Goal: Information Seeking & Learning: Learn about a topic

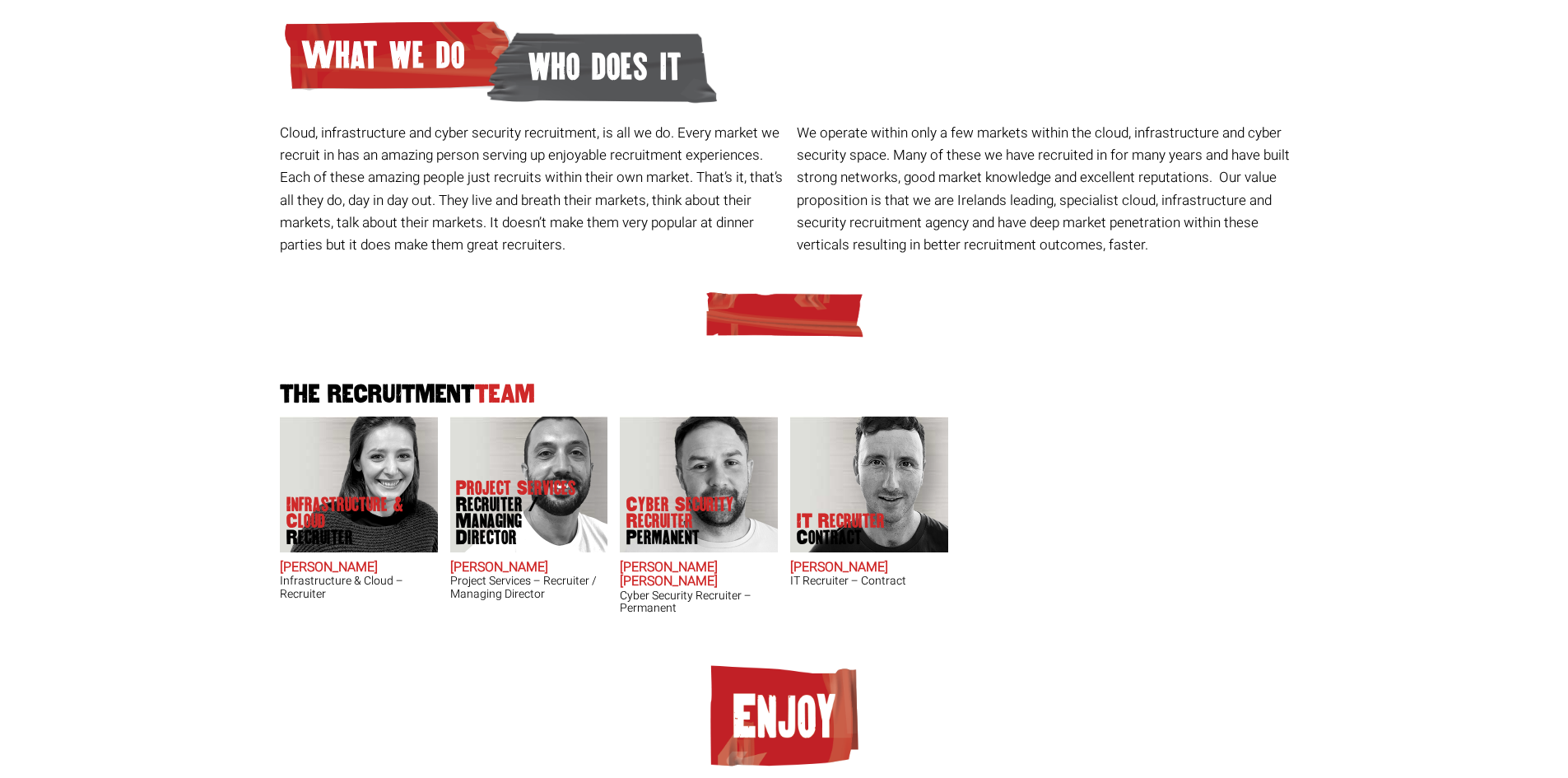
scroll to position [165, 0]
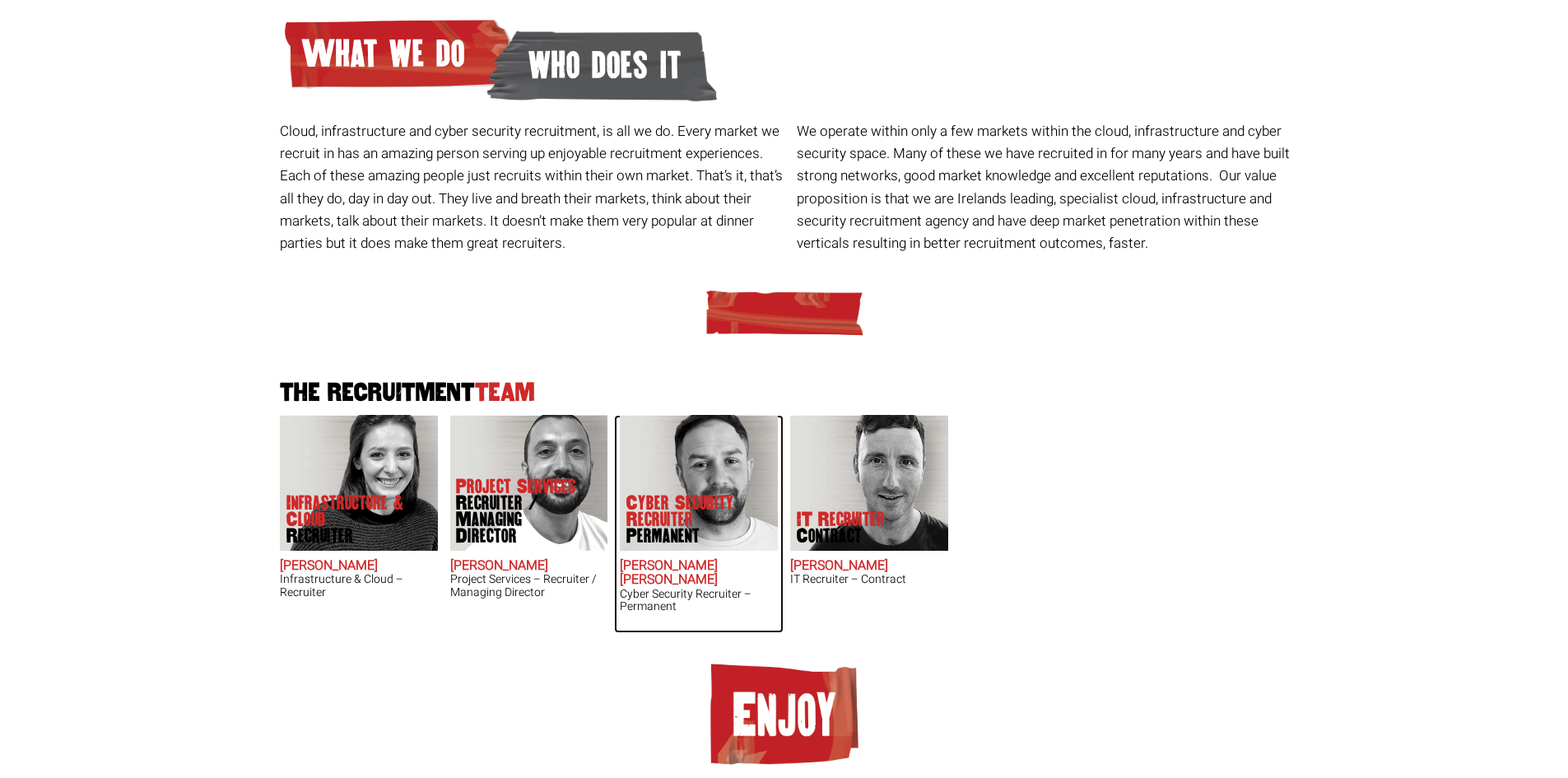
click at [653, 543] on span "Permanent" at bounding box center [692, 536] width 132 height 16
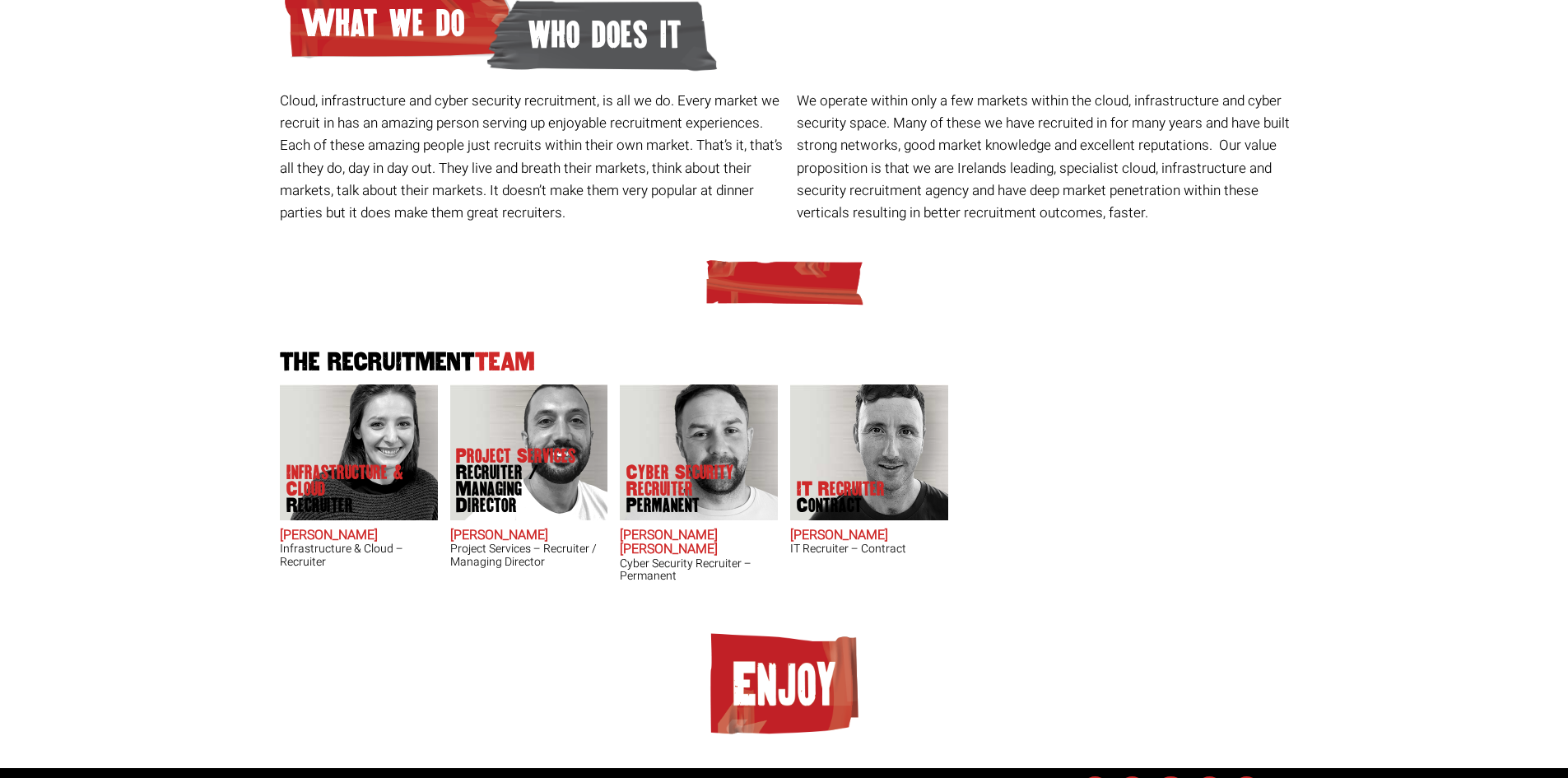
scroll to position [232, 0]
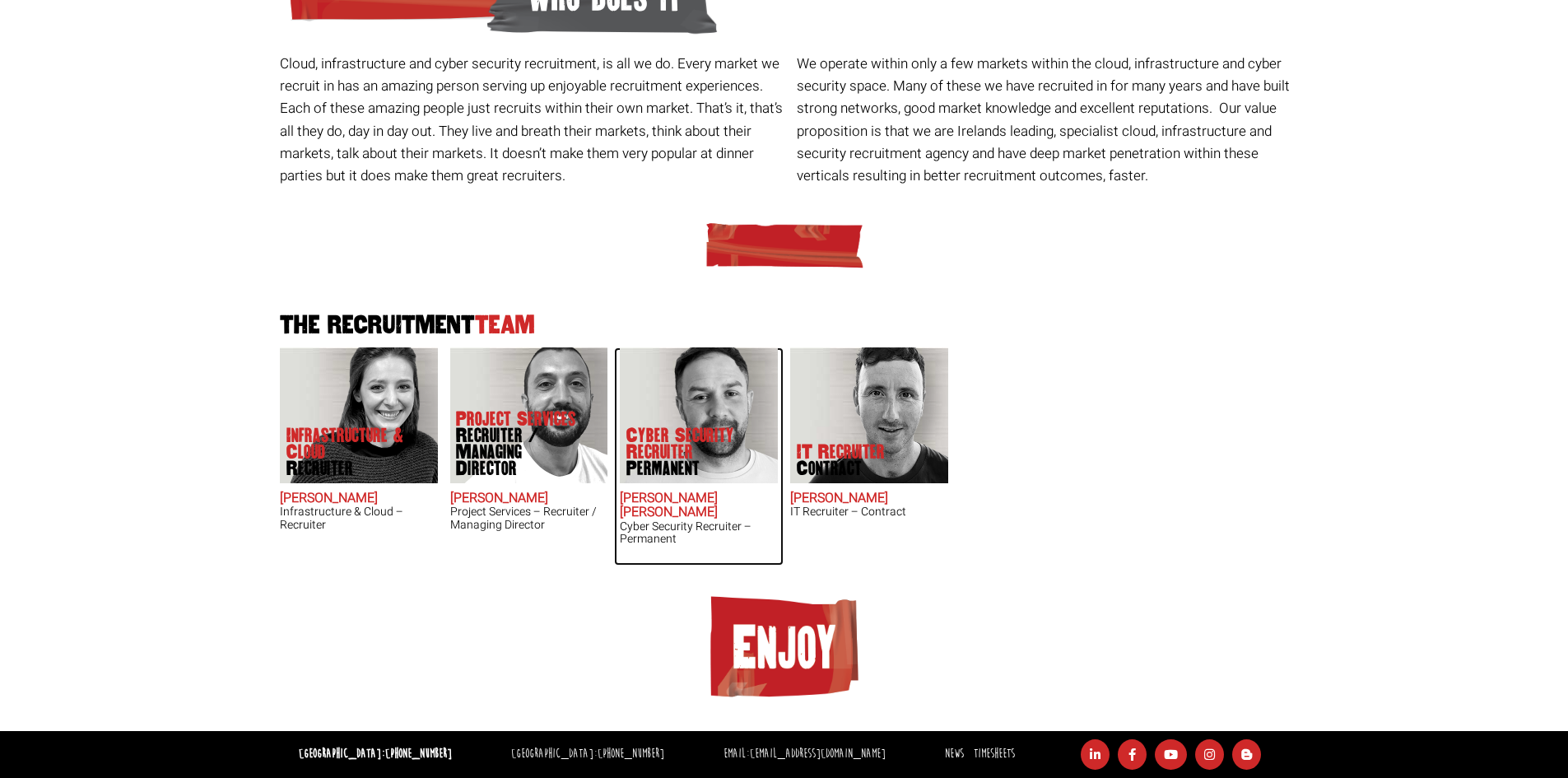
click at [717, 441] on p "Cyber Security Recruiter Permanent" at bounding box center [692, 452] width 132 height 49
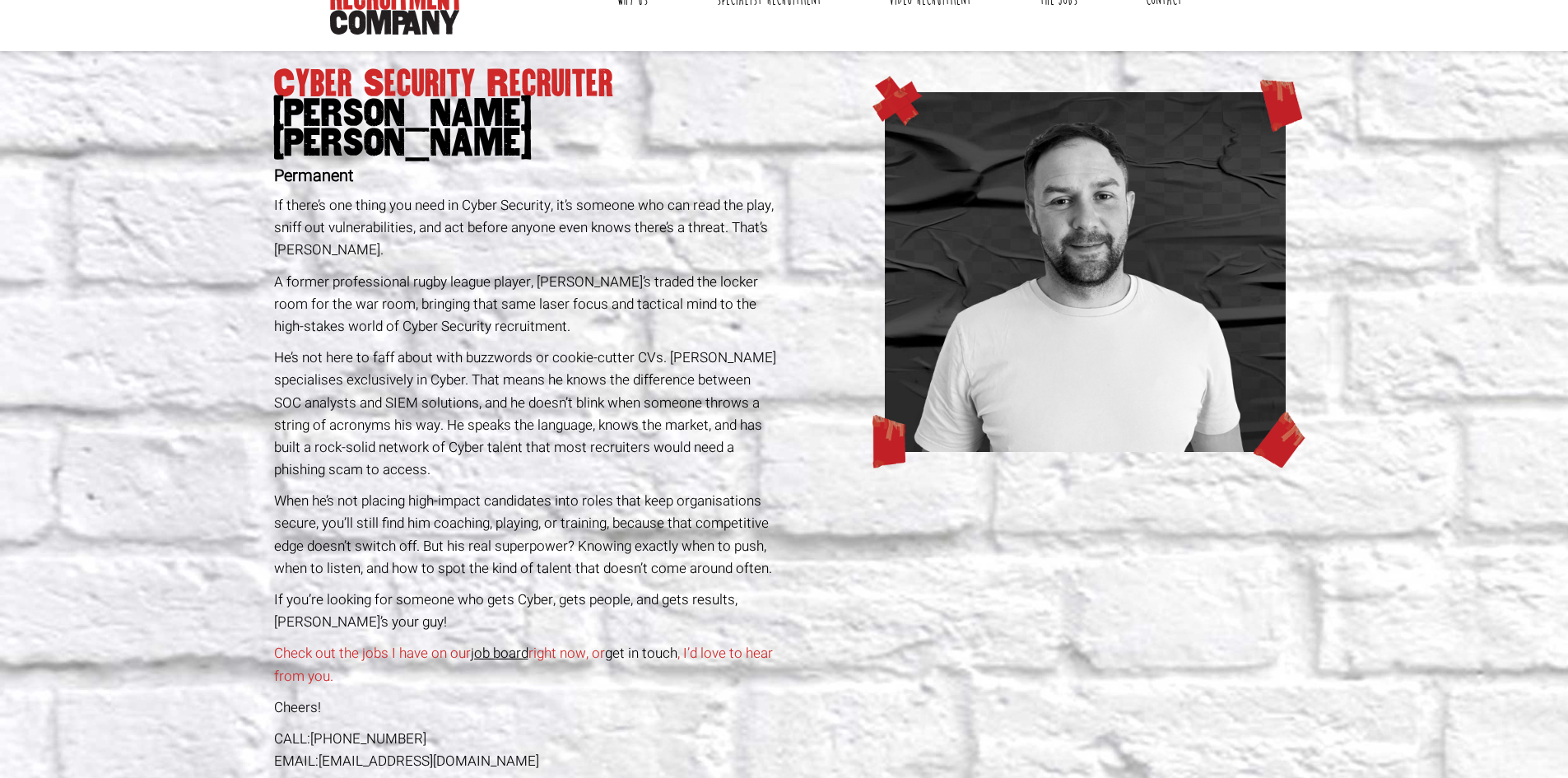
scroll to position [329, 0]
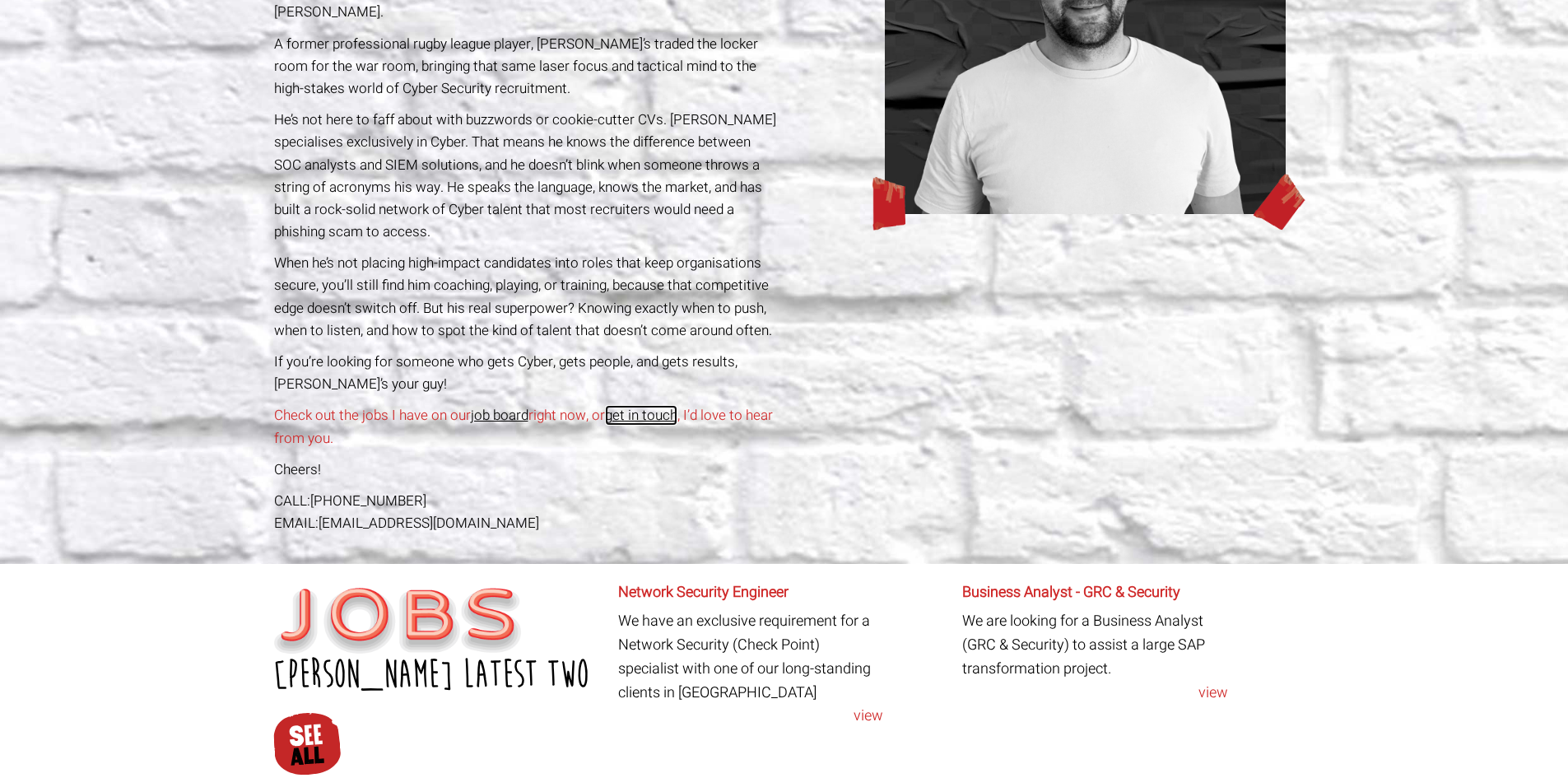
click at [664, 405] on link "get in touch" at bounding box center [641, 415] width 73 height 21
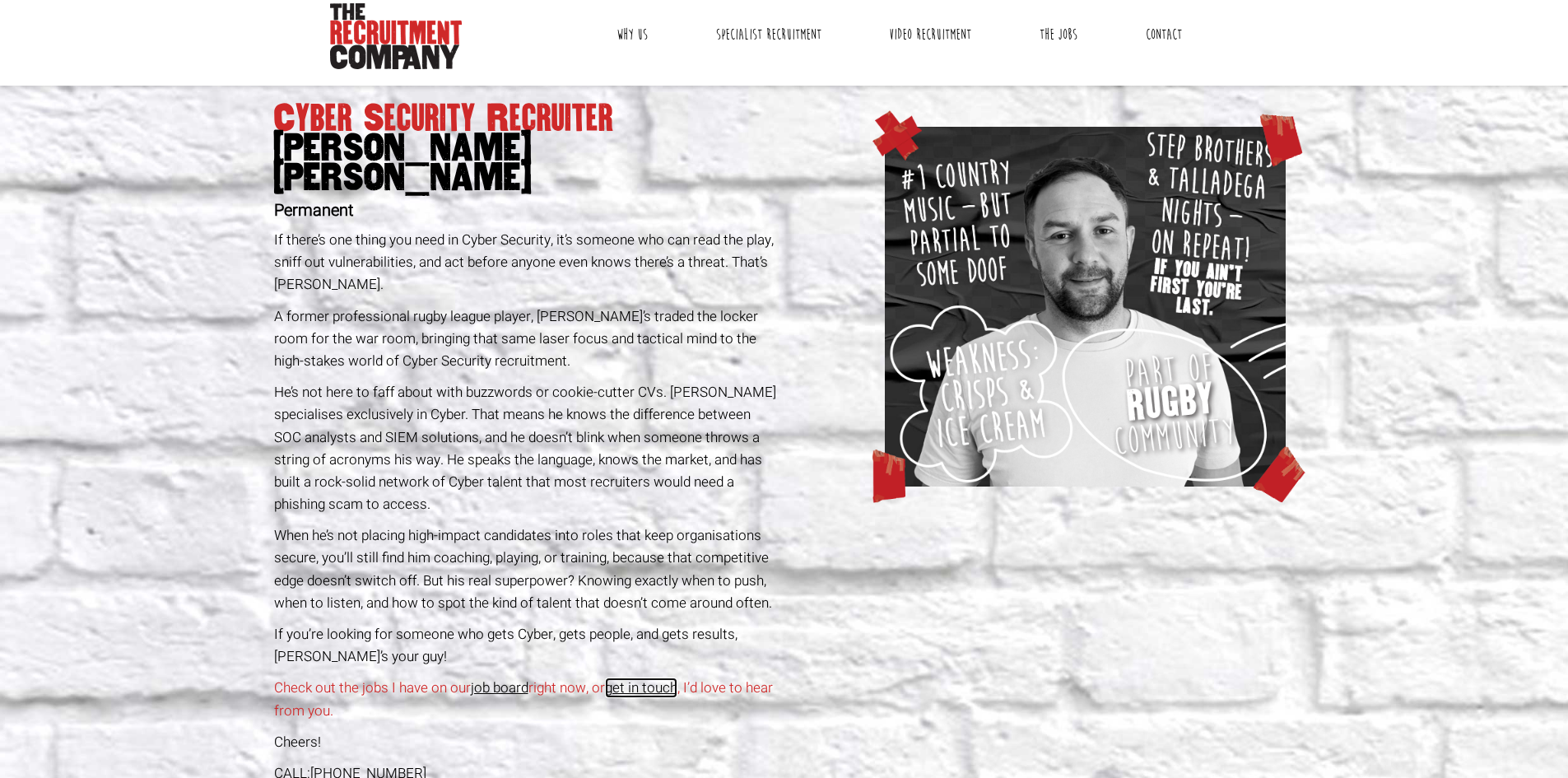
scroll to position [0, 0]
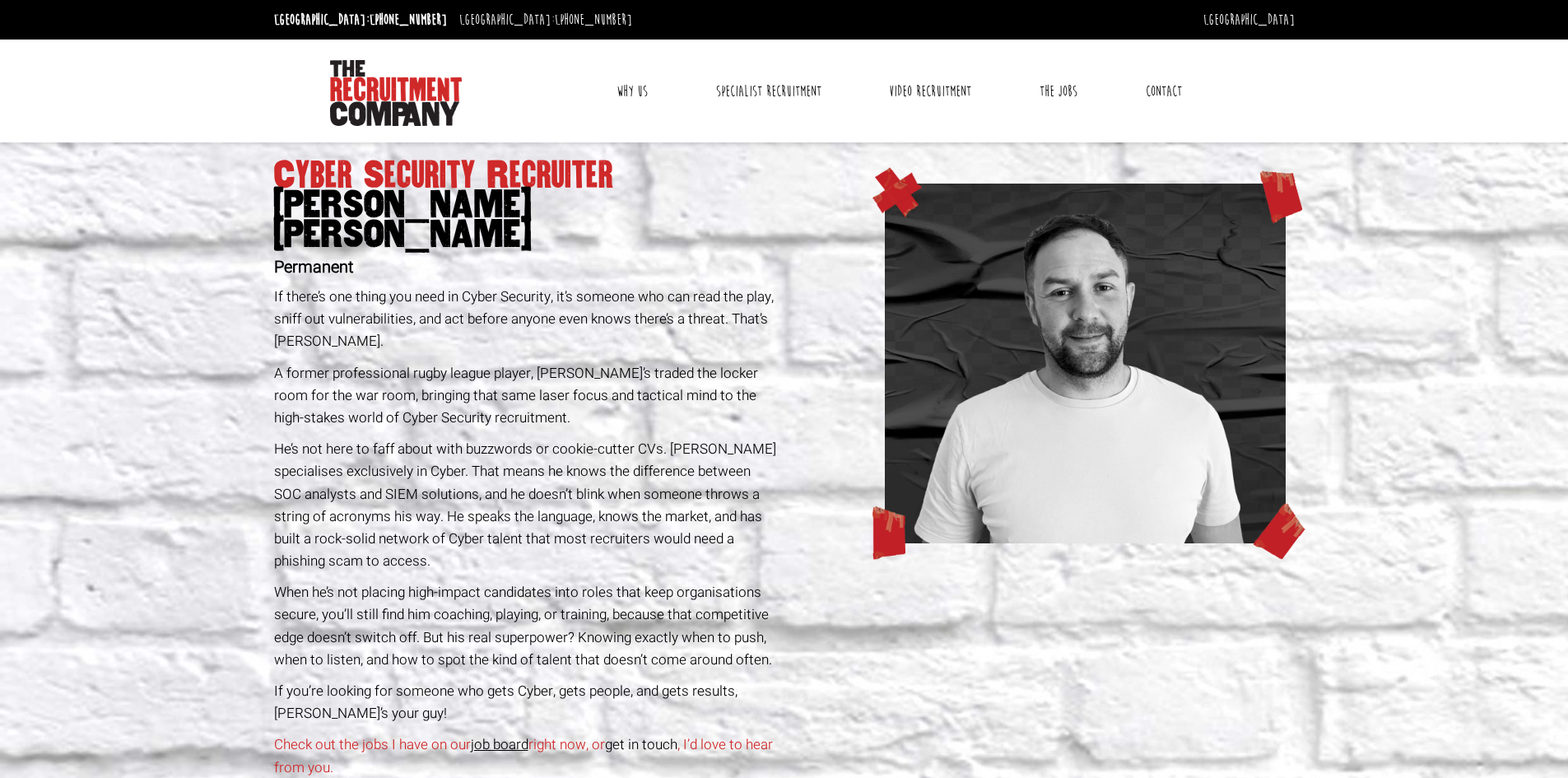
click at [1158, 86] on link "Contact" at bounding box center [1164, 91] width 61 height 41
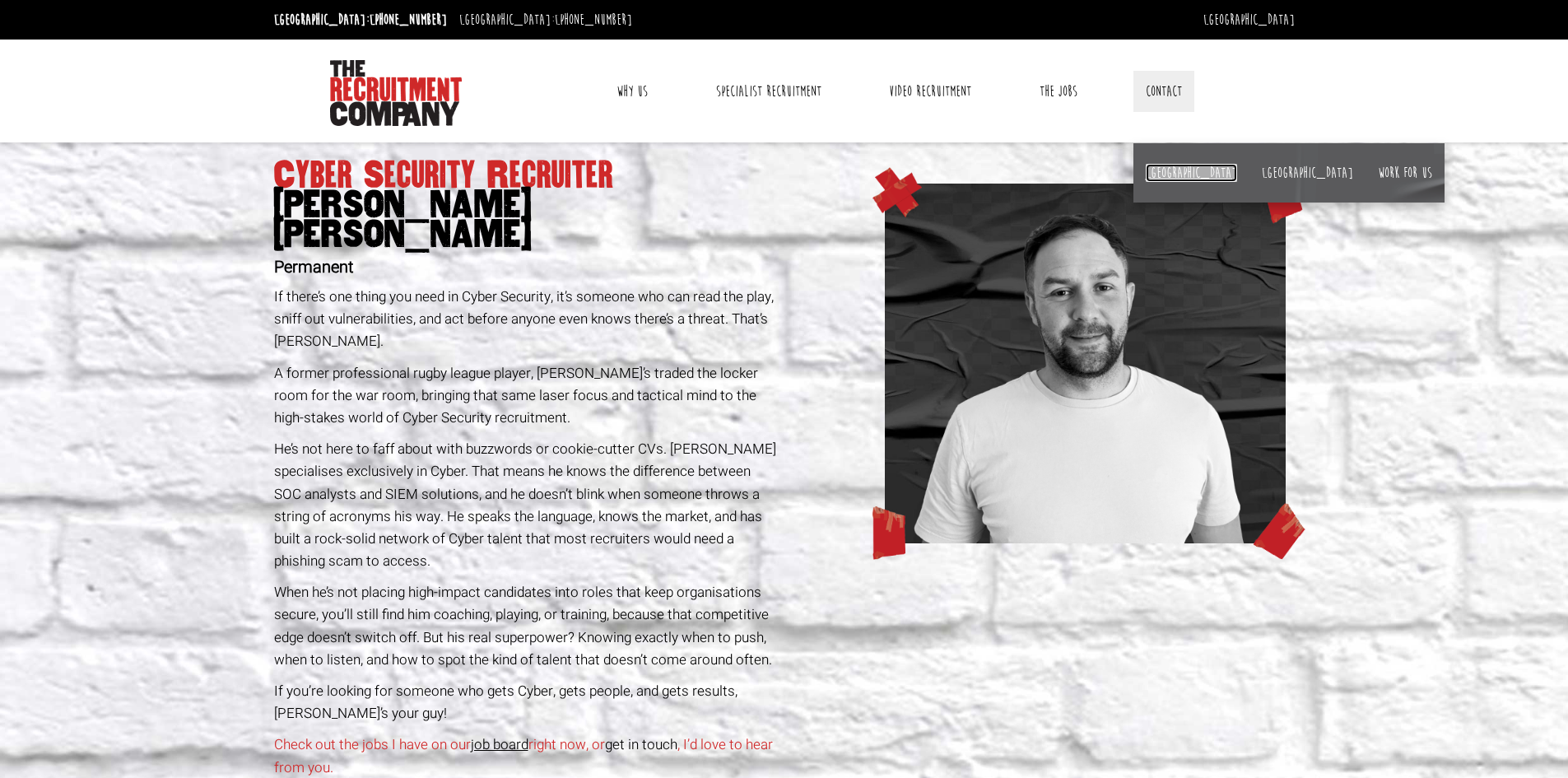
click at [1161, 172] on link "[GEOGRAPHIC_DATA]" at bounding box center [1192, 173] width 91 height 18
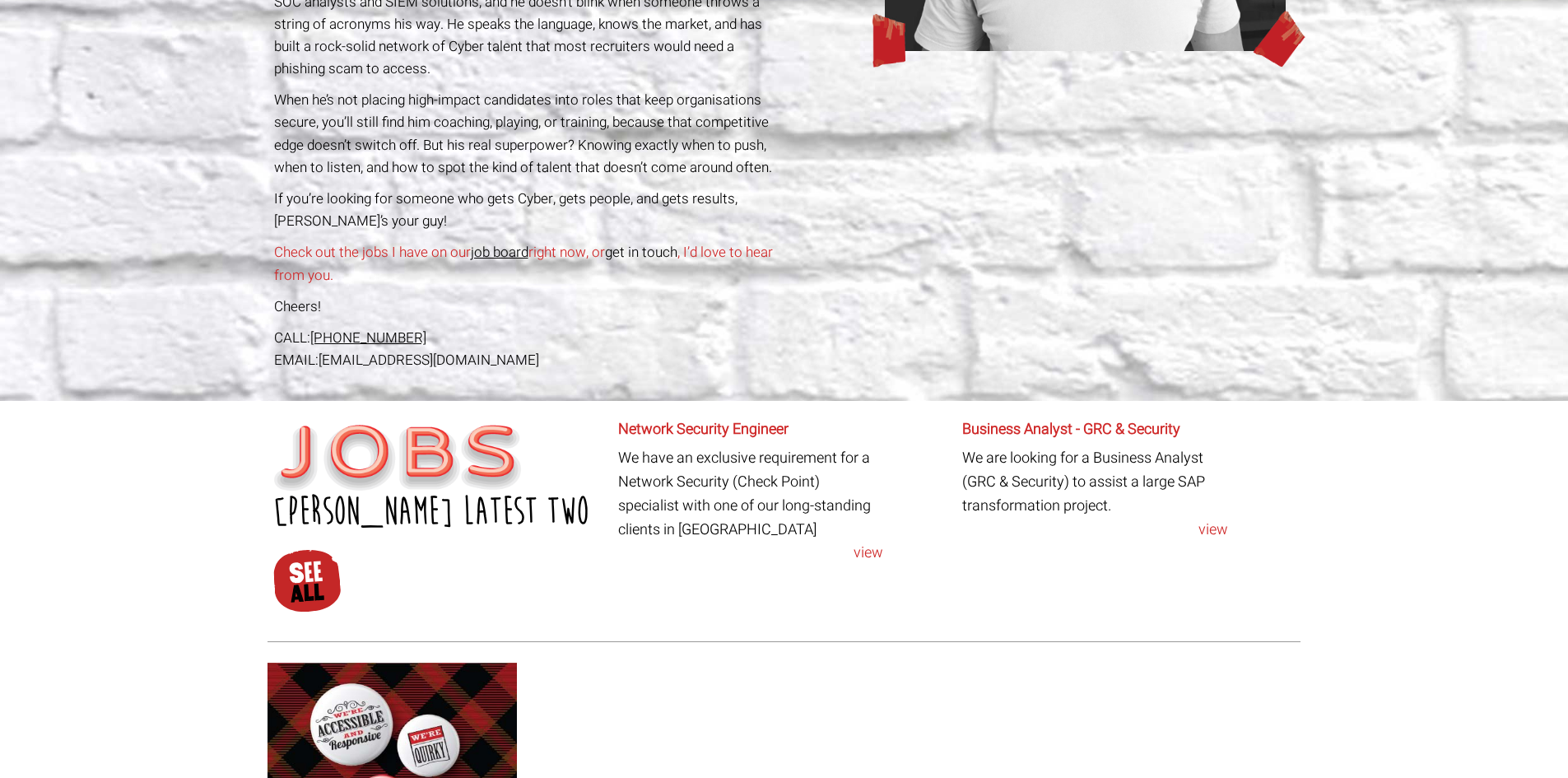
scroll to position [411, 0]
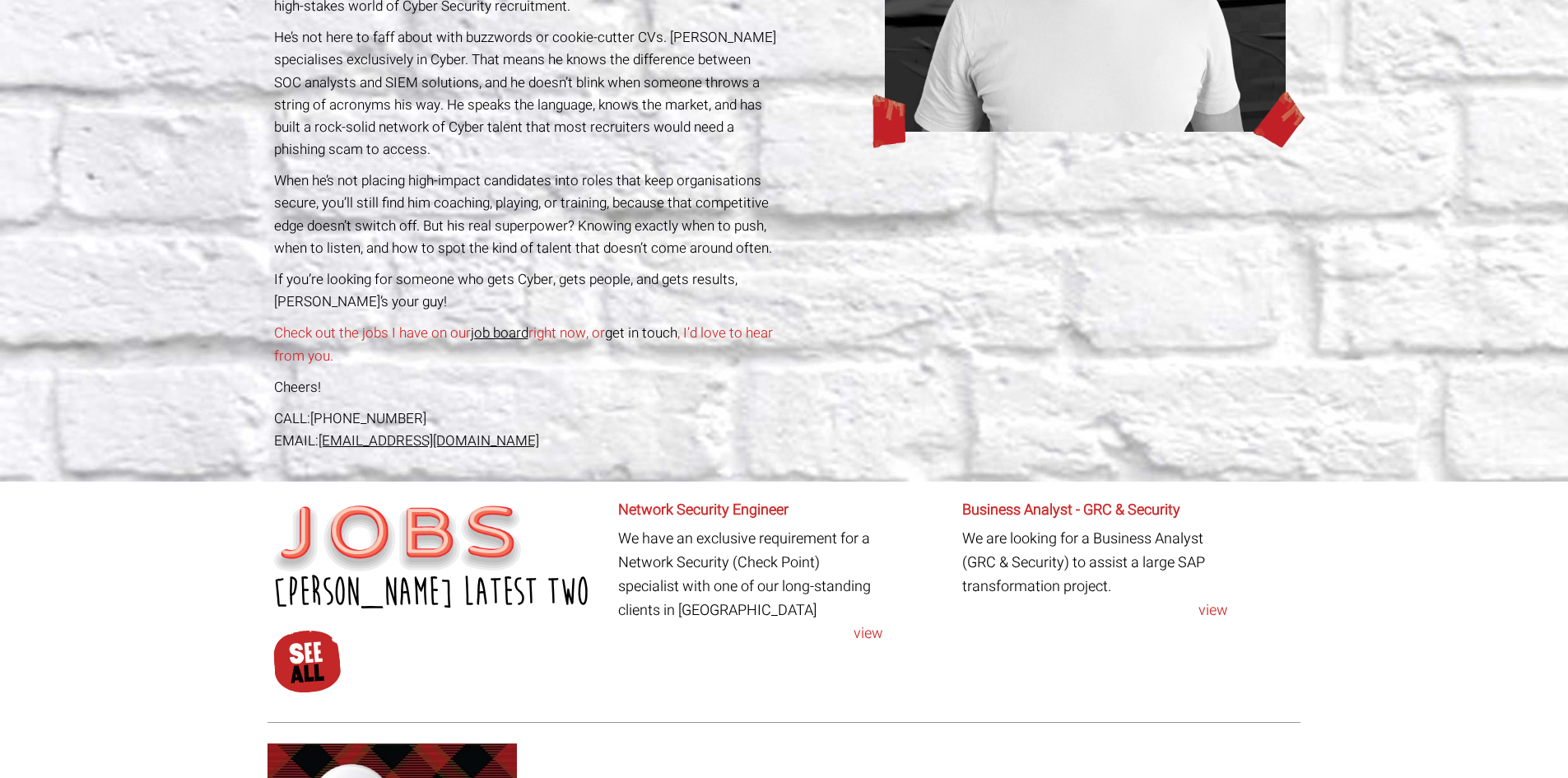
drag, startPoint x: 535, startPoint y: 416, endPoint x: 321, endPoint y: 419, distance: 214.0
click at [321, 429] on div "EMAIL: jjb@therecruitmentcompany.com" at bounding box center [526, 440] width 504 height 22
copy link "[EMAIL_ADDRESS][DOMAIN_NAME]"
click at [781, 226] on div "Cyber Security Recruiter John James Baird Permanent If there’s one thing you ne…" at bounding box center [526, 107] width 517 height 751
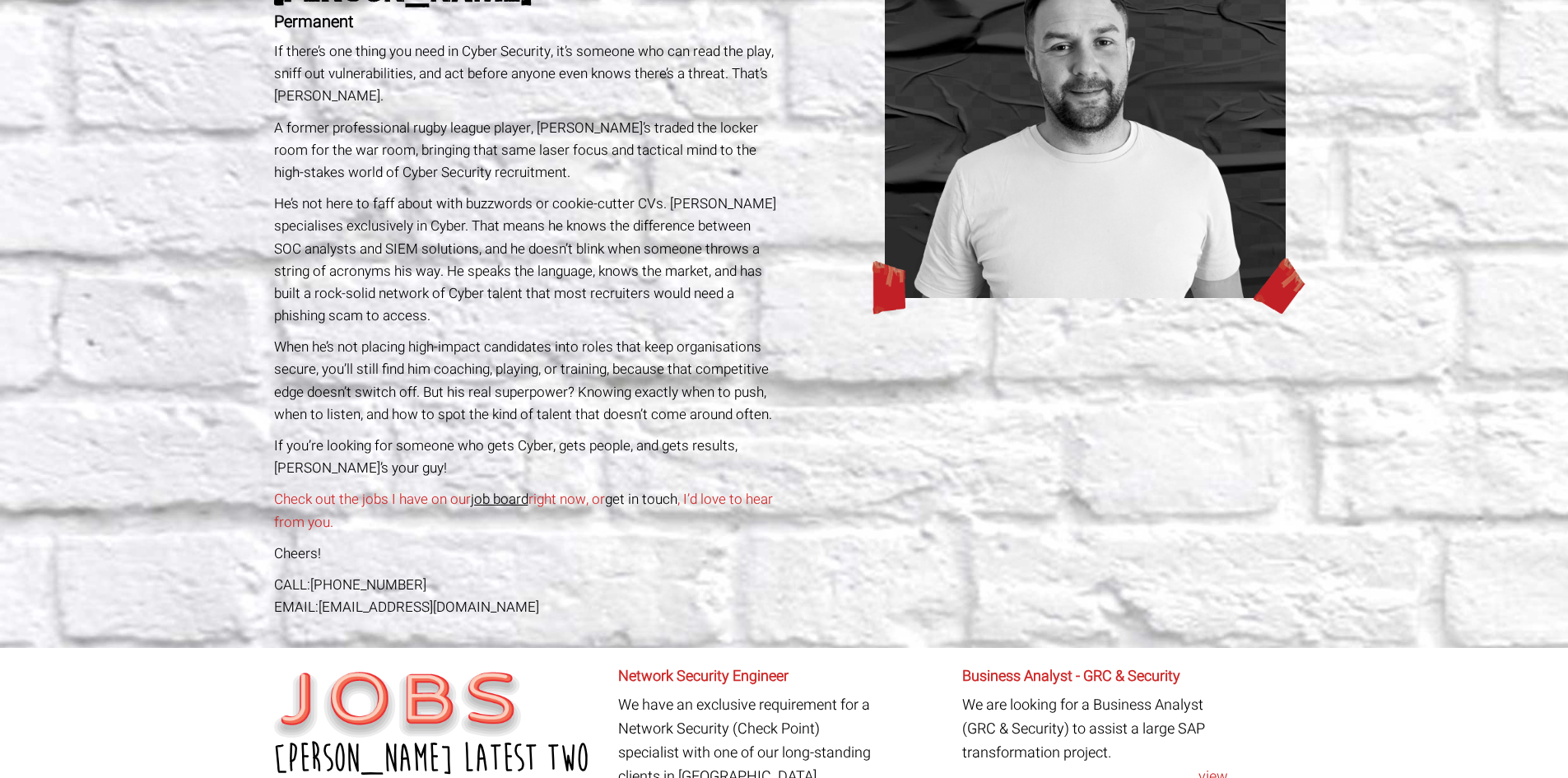
scroll to position [82, 0]
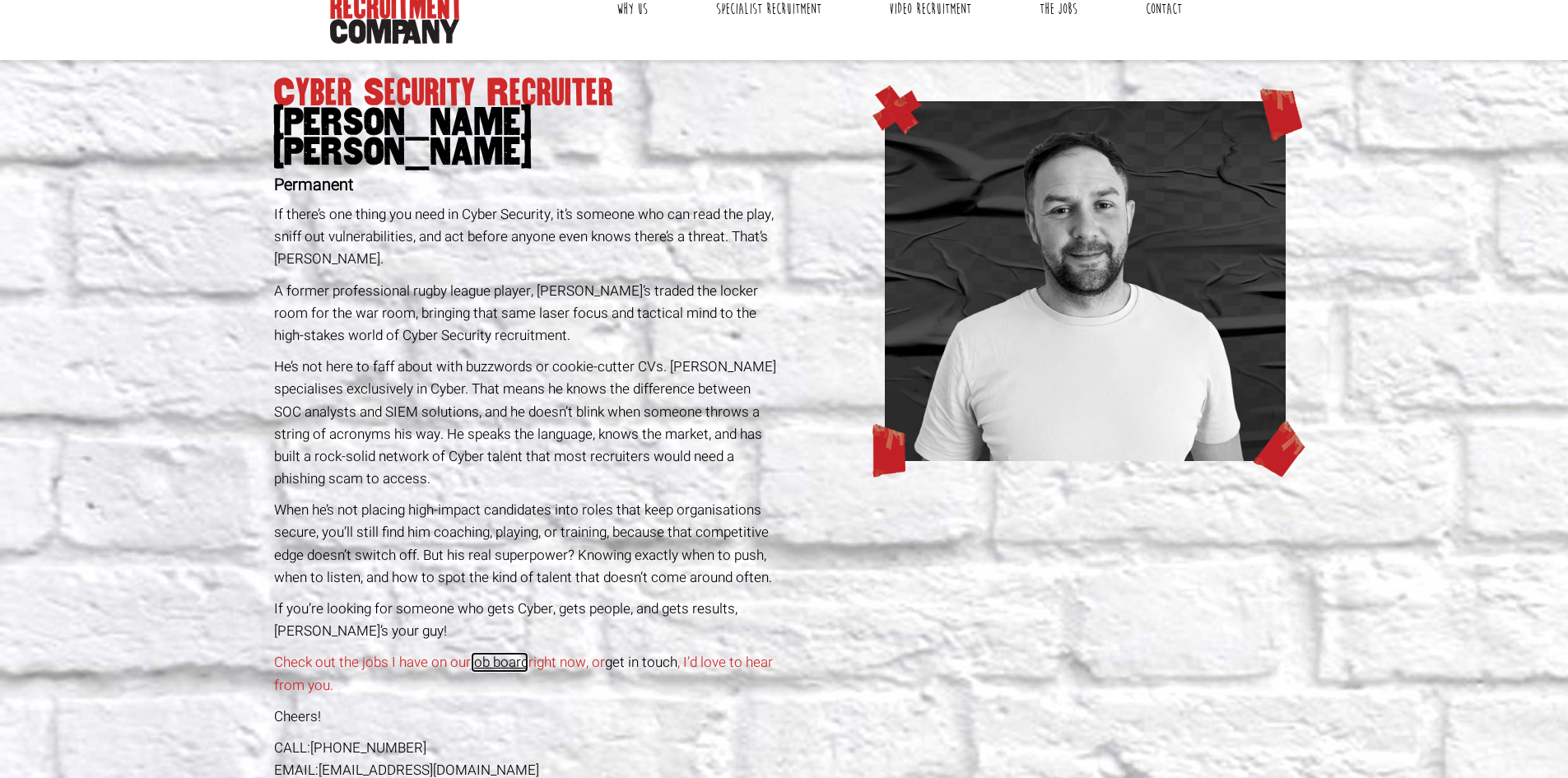
click at [499, 652] on link "job board" at bounding box center [499, 661] width 57 height 21
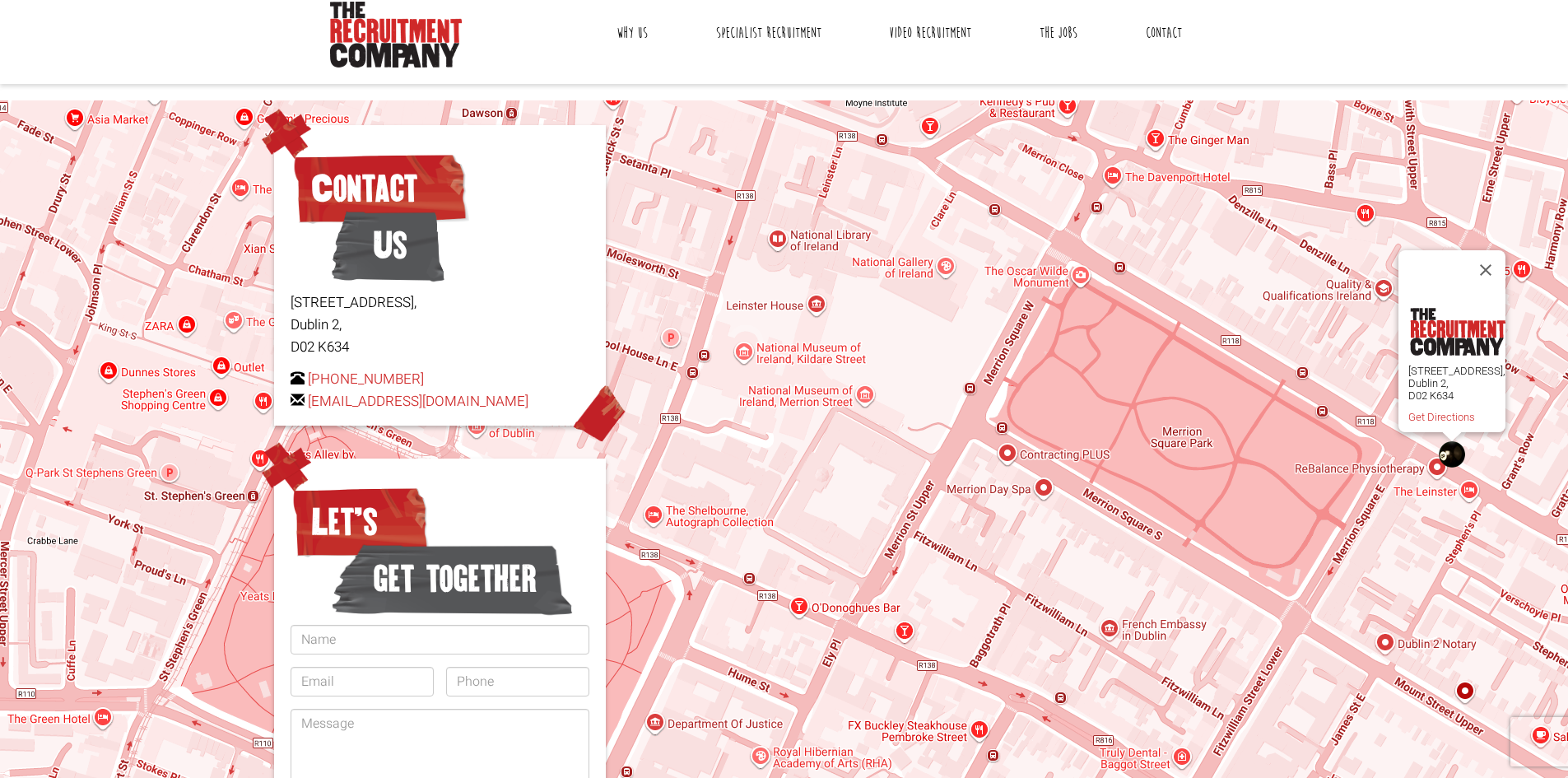
scroll to position [82, 0]
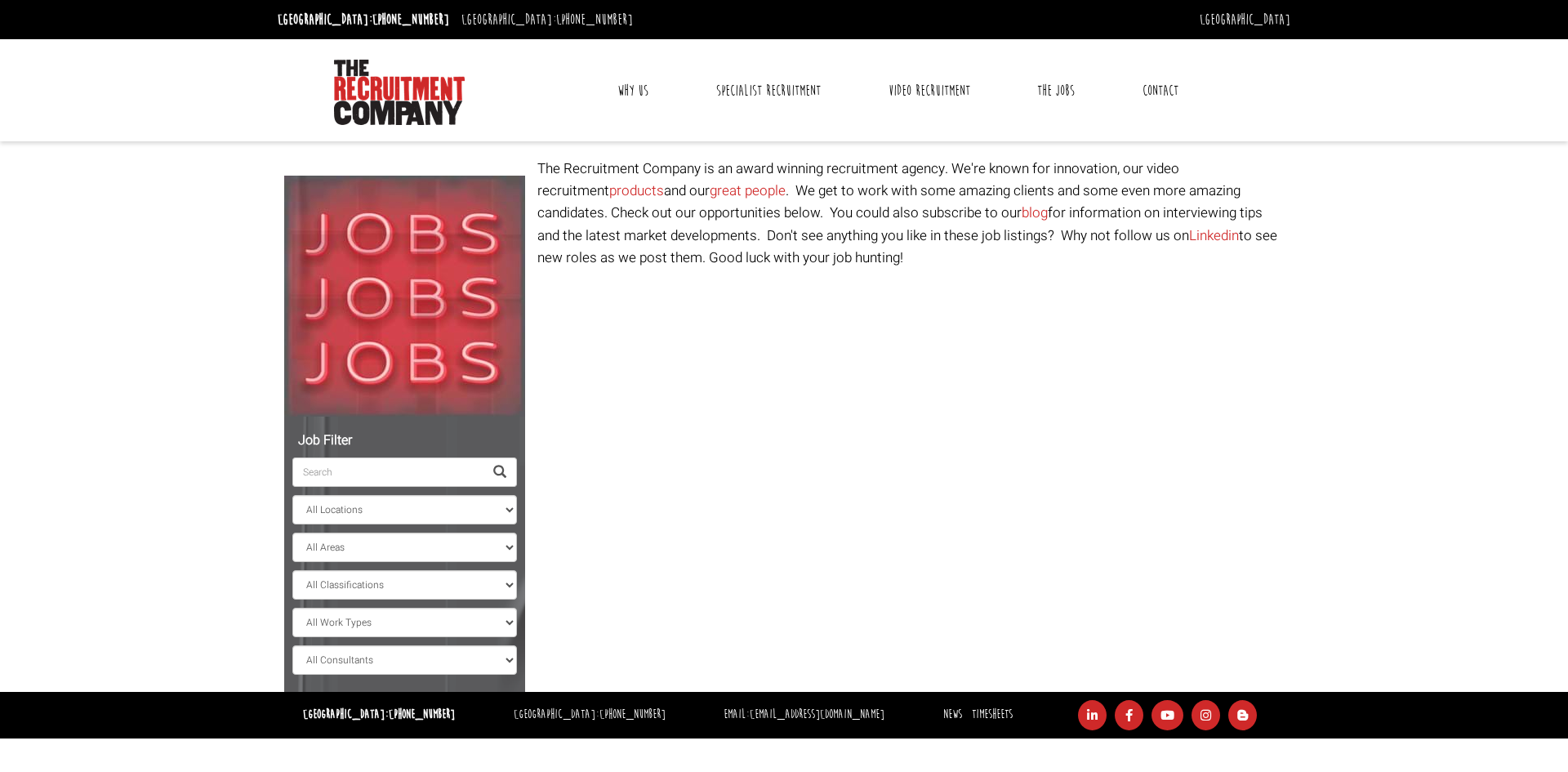
select select "[GEOGRAPHIC_DATA]"
select select "[PERSON_NAME] [PERSON_NAME]"
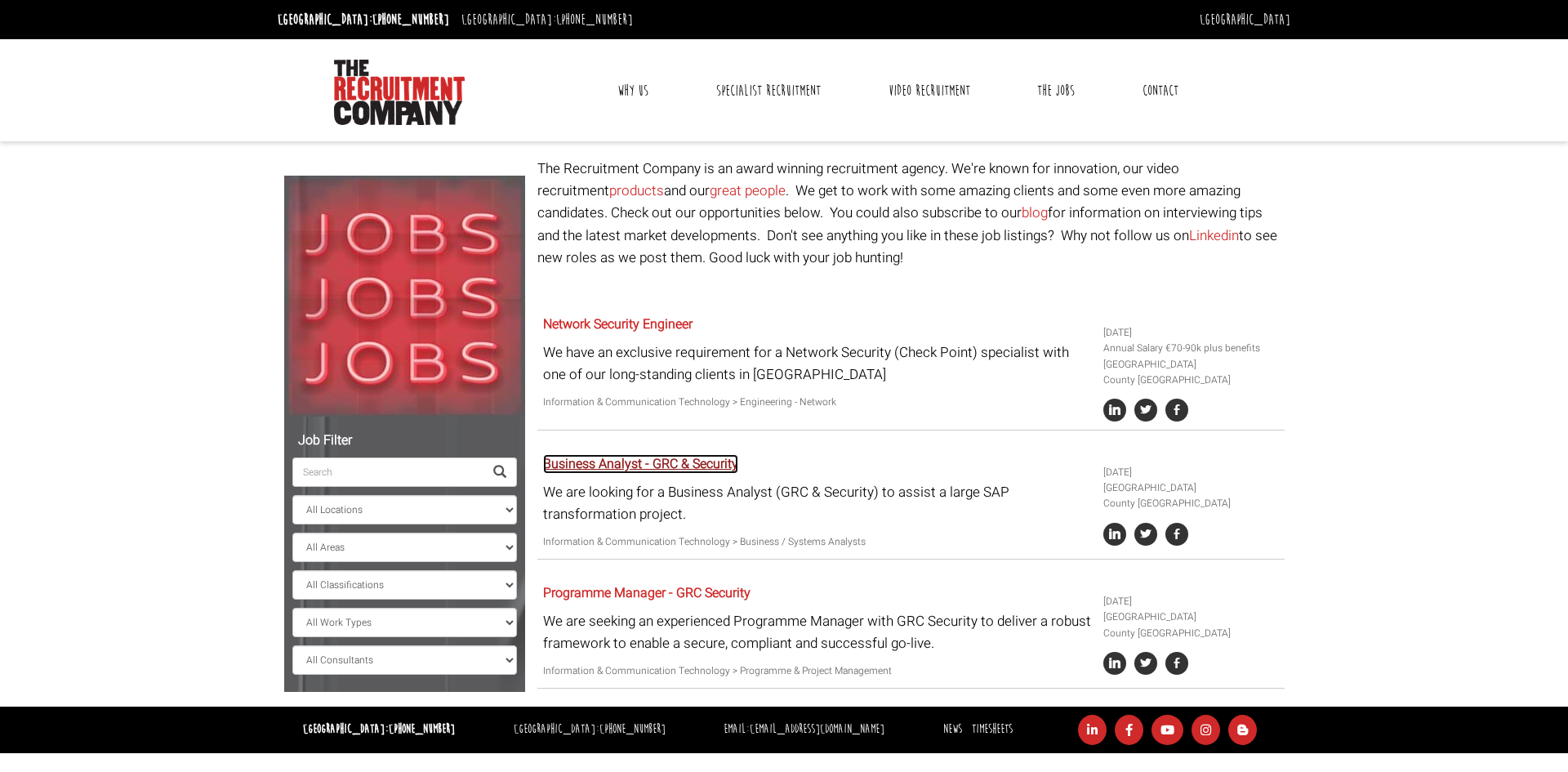
click at [700, 463] on link "Business Analyst - GRC & Security" at bounding box center [641, 464] width 196 height 20
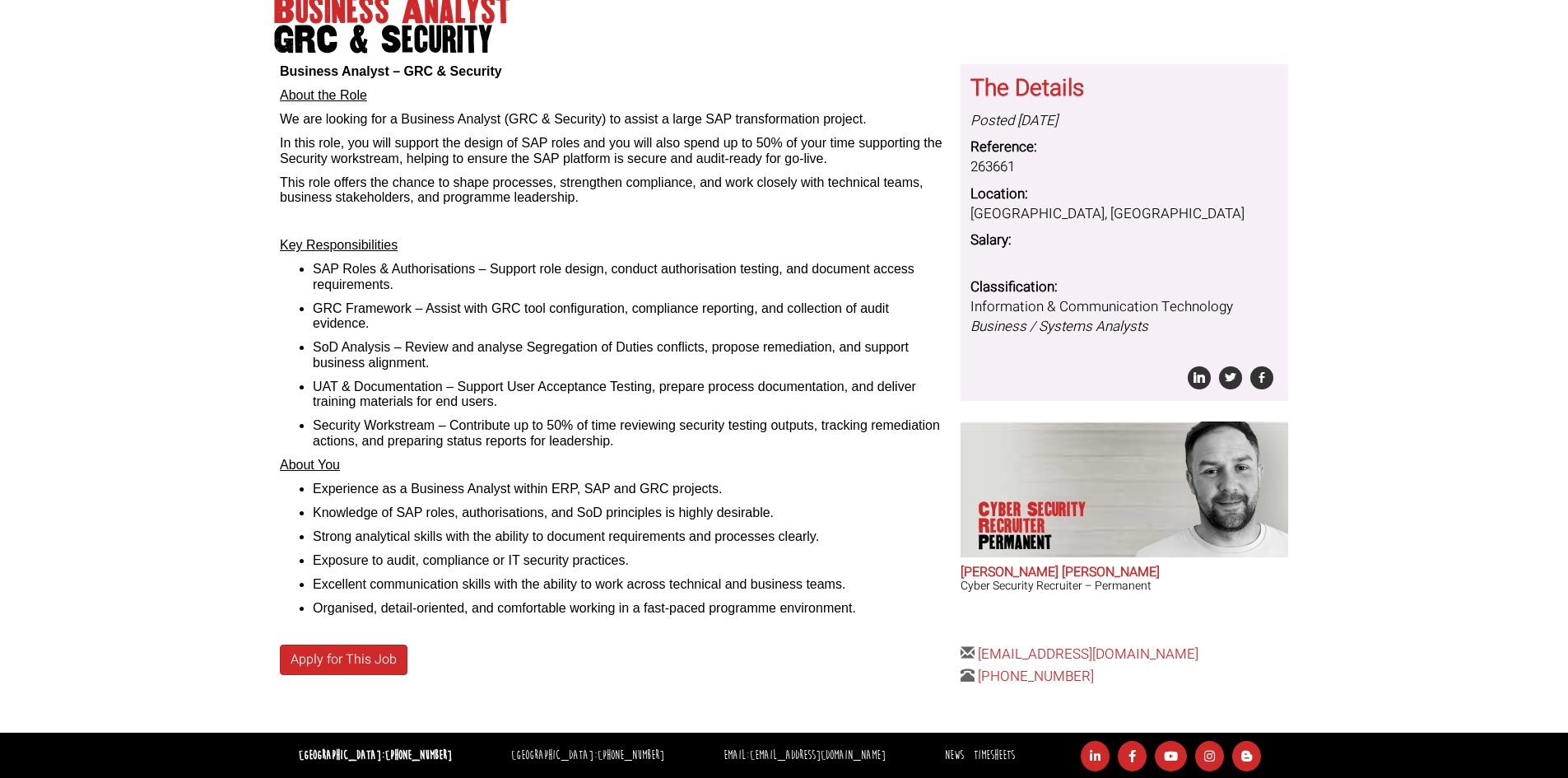
scroll to position [183, 0]
